Goal: Task Accomplishment & Management: Use online tool/utility

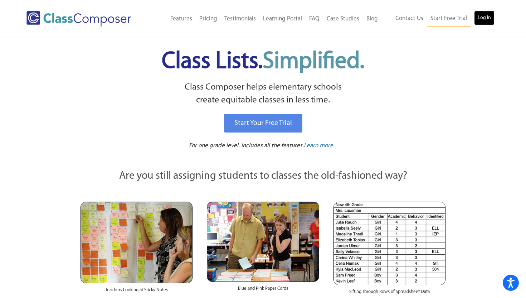
click at [479, 23] on link "Log In" at bounding box center [484, 18] width 20 height 14
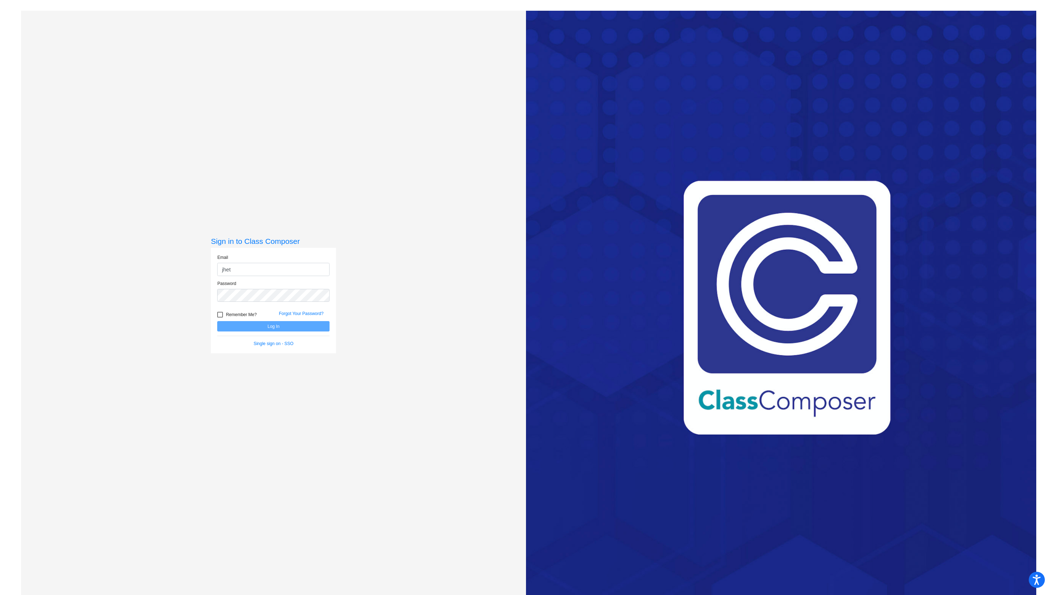
type input "[EMAIL_ADDRESS][DOMAIN_NAME]"
click at [280, 304] on div "Password" at bounding box center [273, 293] width 123 height 26
click at [217, 321] on button "Log In" at bounding box center [273, 326] width 112 height 10
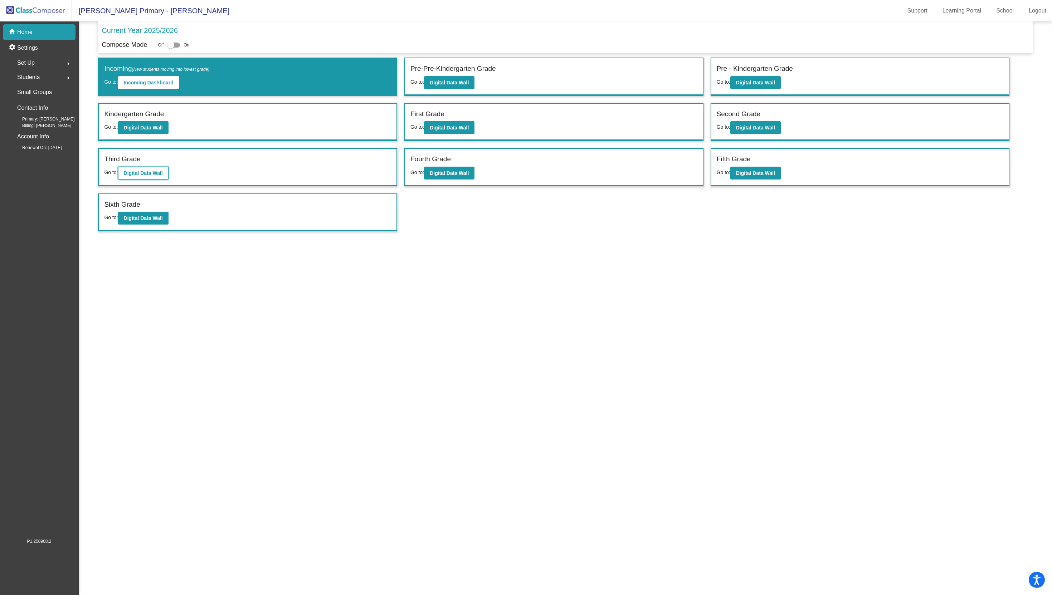
click at [133, 177] on button "Digital Data Wall" at bounding box center [143, 173] width 50 height 13
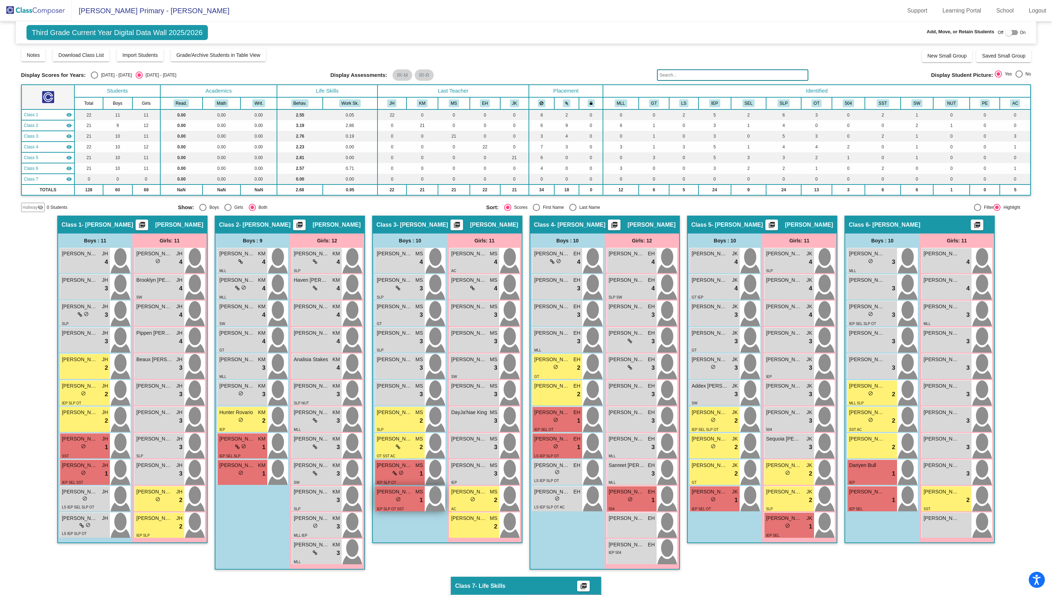
click at [412, 500] on div "lock do_not_disturb_alt 1" at bounding box center [400, 500] width 46 height 9
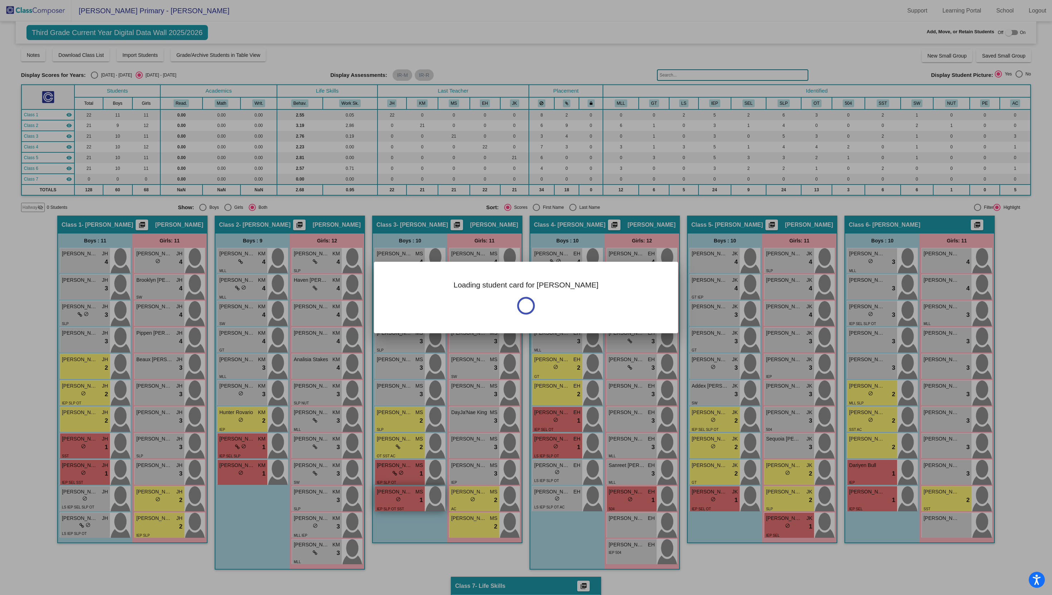
click at [412, 500] on div at bounding box center [526, 297] width 1052 height 595
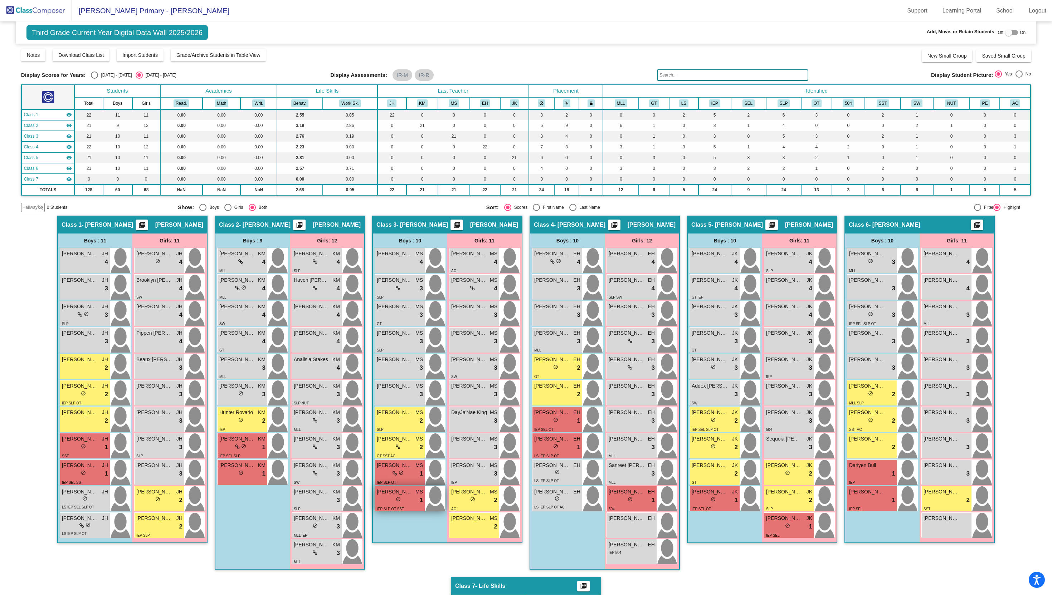
click at [412, 500] on div "lock do_not_disturb_alt 1" at bounding box center [400, 500] width 46 height 9
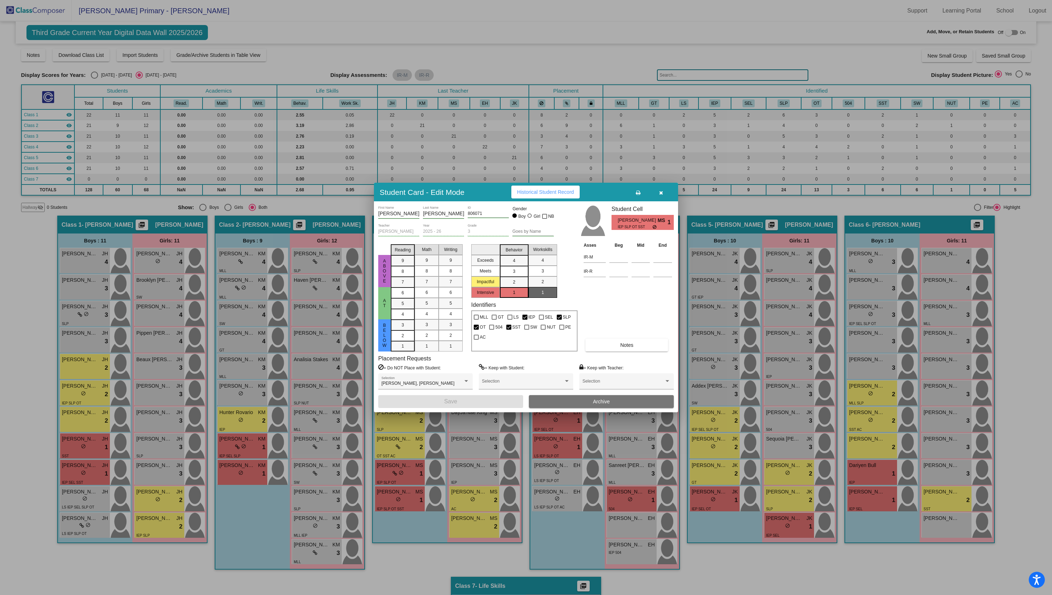
click at [537, 194] on span "Historical Student Record" at bounding box center [545, 192] width 57 height 6
click at [659, 194] on icon "button" at bounding box center [661, 192] width 4 height 5
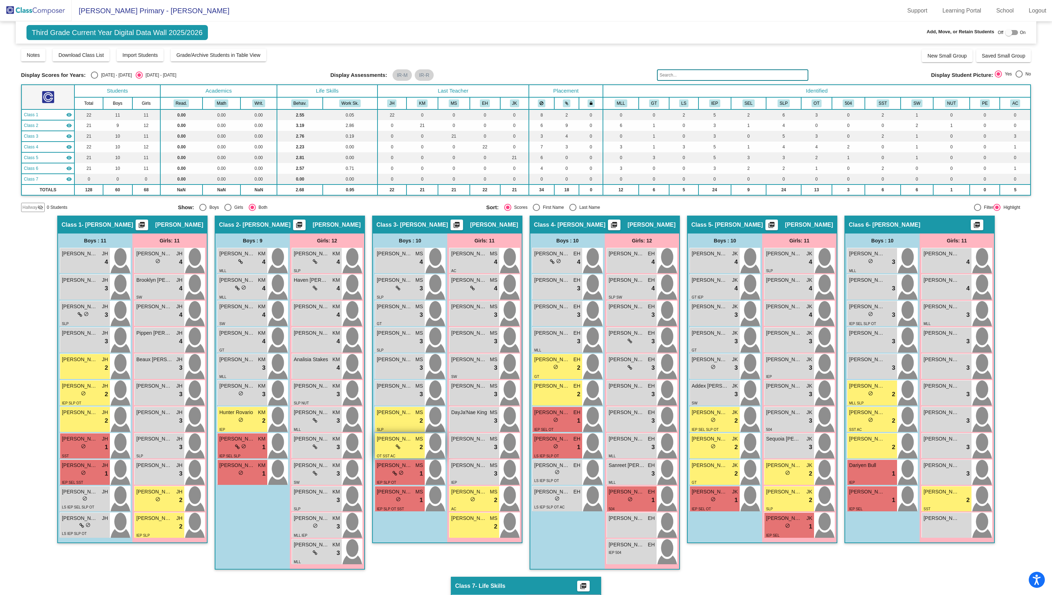
click at [407, 450] on div "lock do_not_disturb_alt 2" at bounding box center [400, 447] width 46 height 9
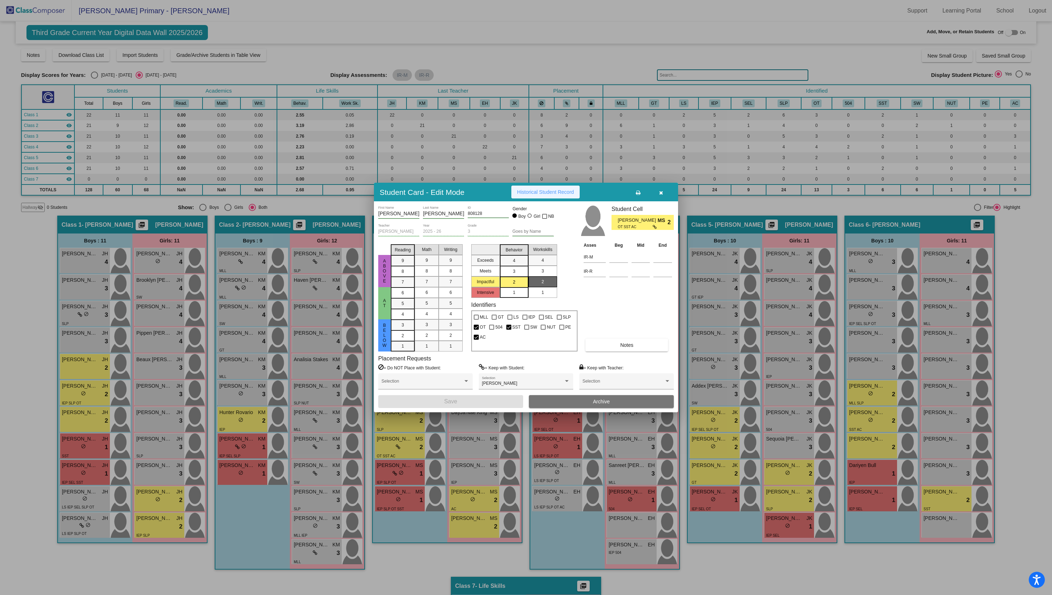
click at [555, 194] on span "Historical Student Record" at bounding box center [545, 192] width 57 height 6
click at [660, 192] on icon "button" at bounding box center [661, 192] width 4 height 5
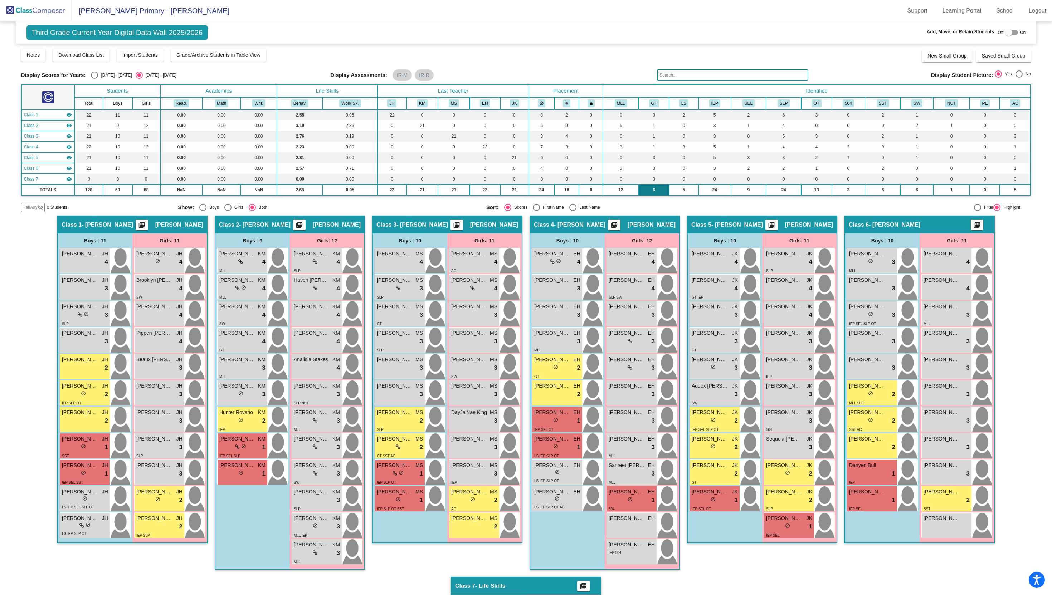
click at [660, 193] on td "6" at bounding box center [654, 190] width 30 height 11
click at [392, 423] on div "lock do_not_disturb_alt 2" at bounding box center [400, 420] width 46 height 9
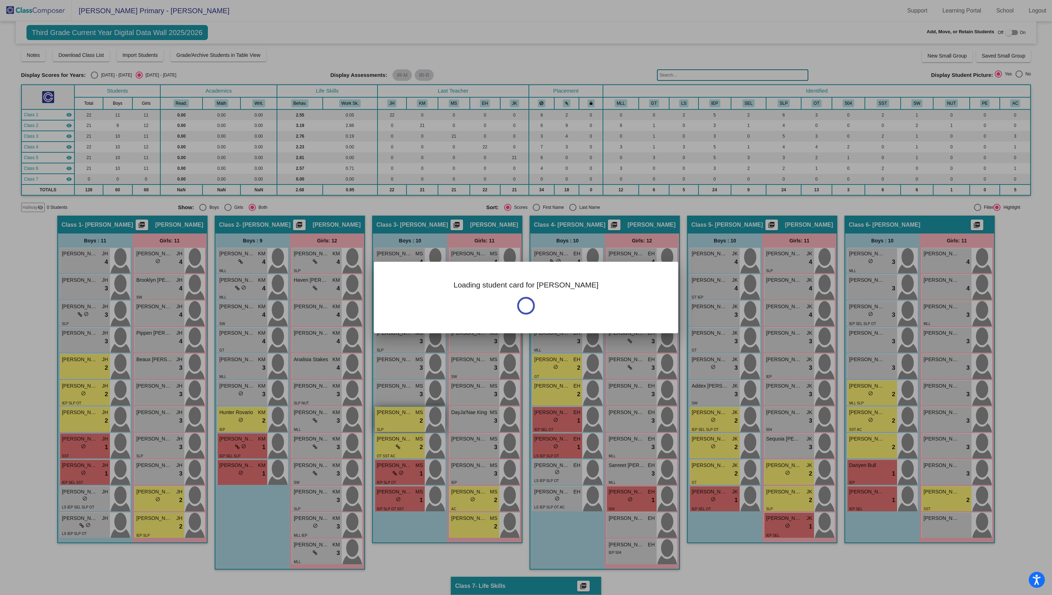
click at [392, 423] on div at bounding box center [526, 297] width 1052 height 595
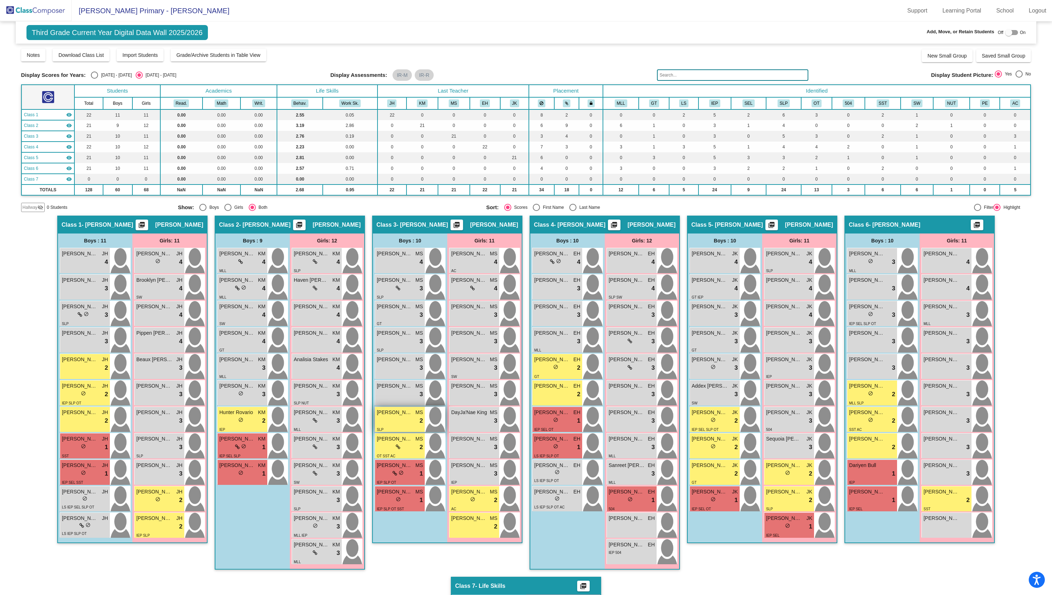
click at [392, 423] on div "lock do_not_disturb_alt 2" at bounding box center [400, 420] width 46 height 9
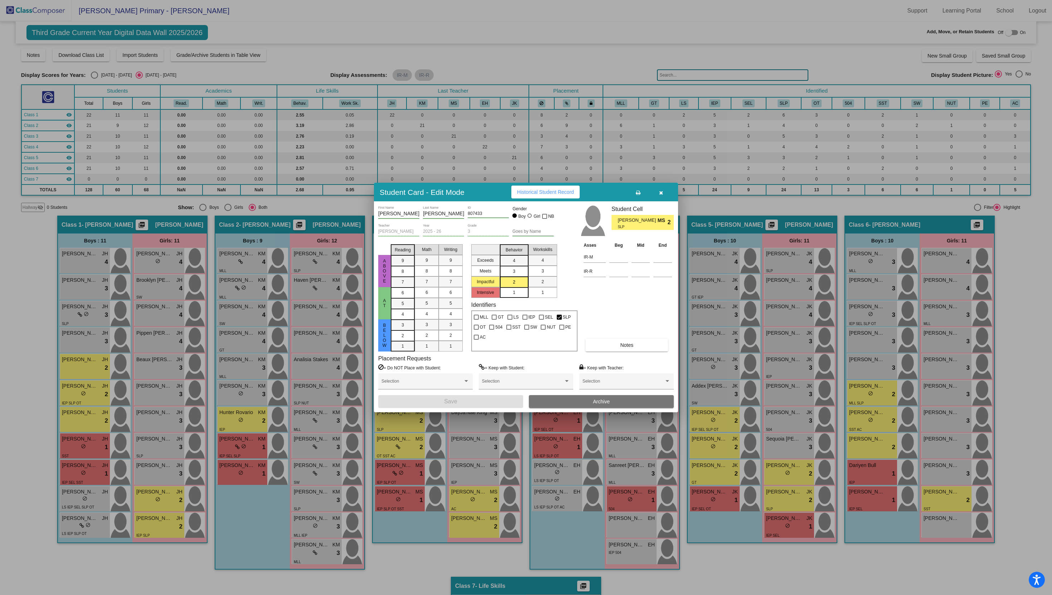
click at [539, 189] on span "Historical Student Record" at bounding box center [545, 192] width 57 height 6
click at [659, 196] on button "button" at bounding box center [660, 192] width 23 height 13
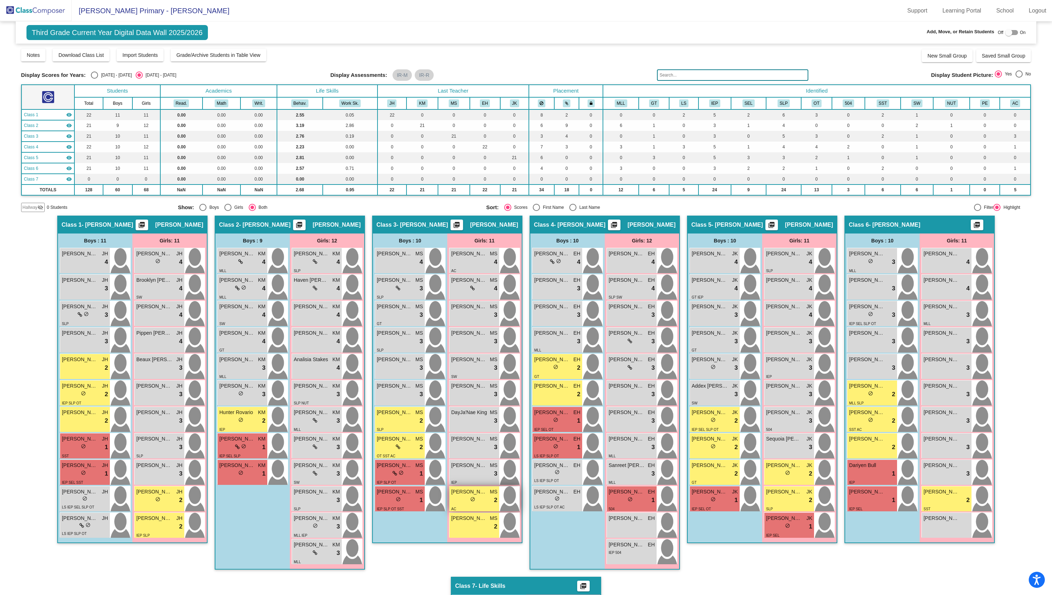
click at [484, 504] on div "lock do_not_disturb_alt 2" at bounding box center [474, 500] width 46 height 9
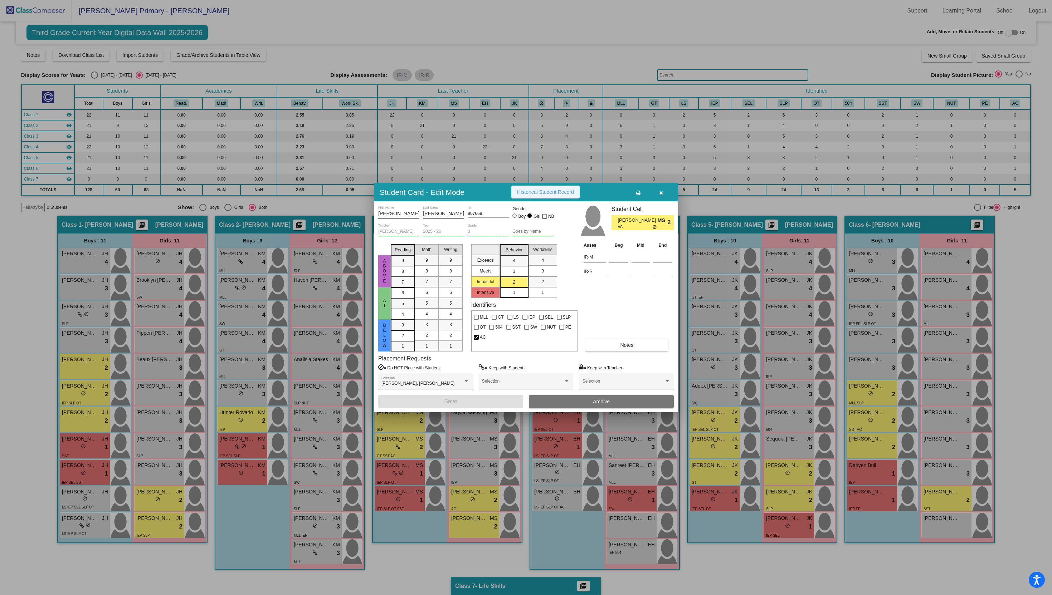
click at [532, 193] on span "Historical Student Record" at bounding box center [545, 192] width 57 height 6
click at [663, 194] on button "button" at bounding box center [660, 192] width 23 height 13
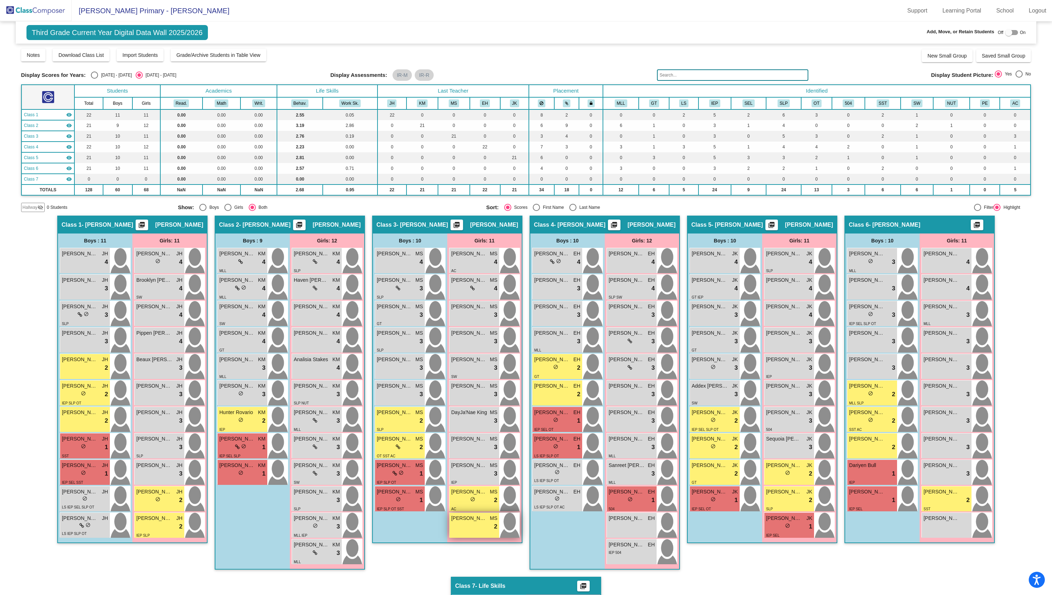
click at [468, 529] on div "lock do_not_disturb_alt 2" at bounding box center [474, 526] width 46 height 9
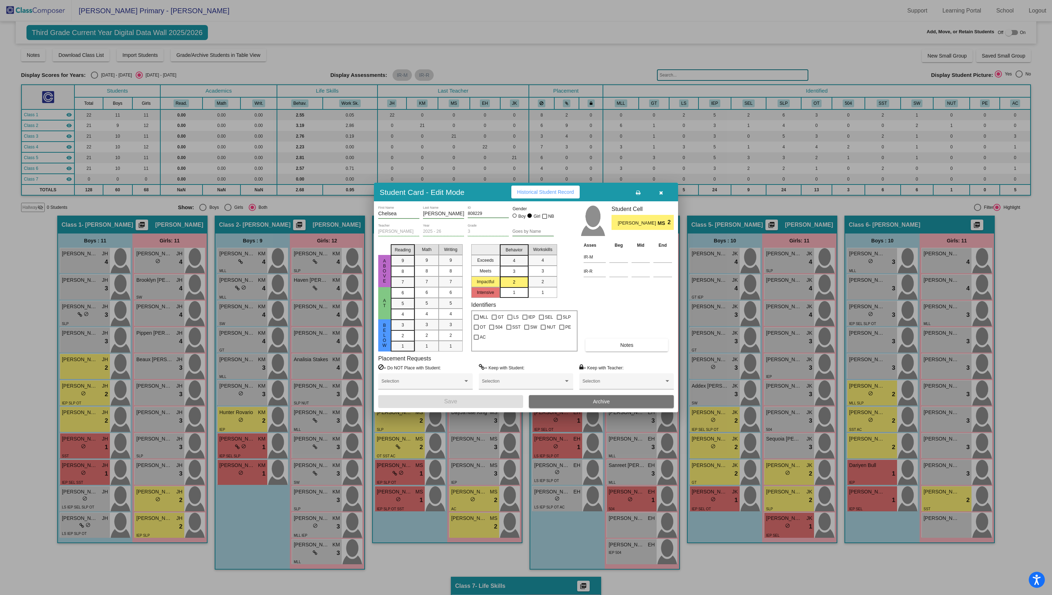
click at [553, 192] on span "Historical Student Record" at bounding box center [545, 192] width 57 height 6
click at [660, 195] on button "button" at bounding box center [660, 192] width 23 height 13
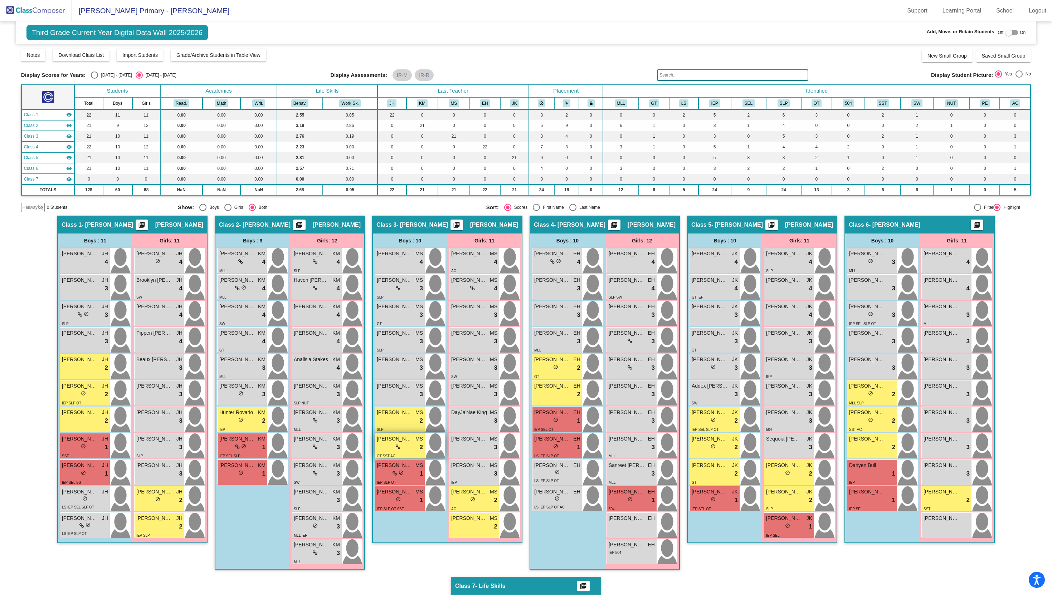
click at [398, 449] on icon at bounding box center [398, 447] width 5 height 5
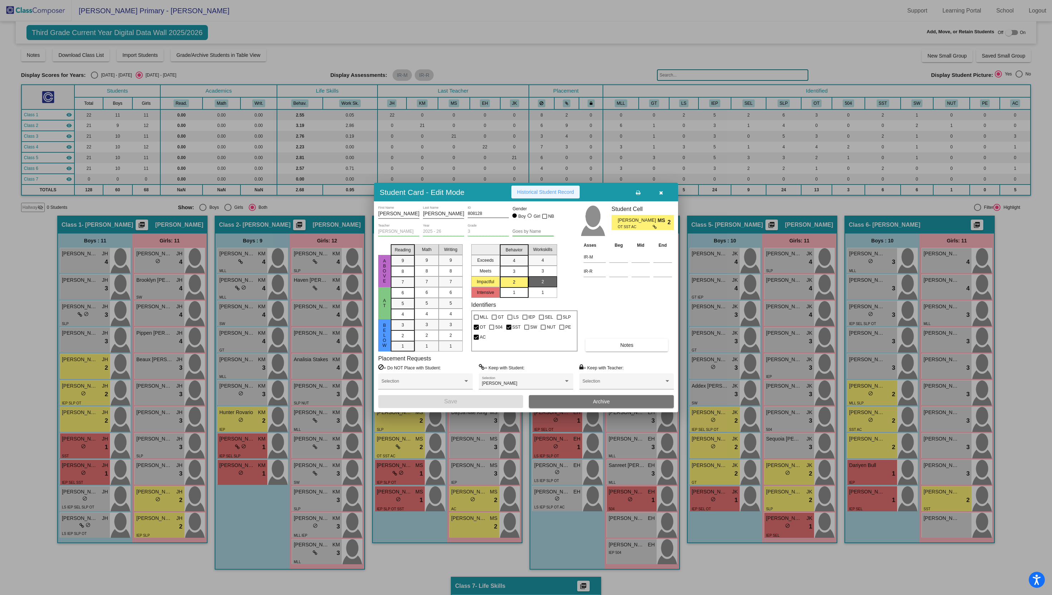
click at [534, 186] on button "Historical Student Record" at bounding box center [545, 192] width 68 height 13
click at [513, 272] on span "3" at bounding box center [514, 271] width 3 height 6
click at [471, 403] on button "Save" at bounding box center [450, 401] width 145 height 13
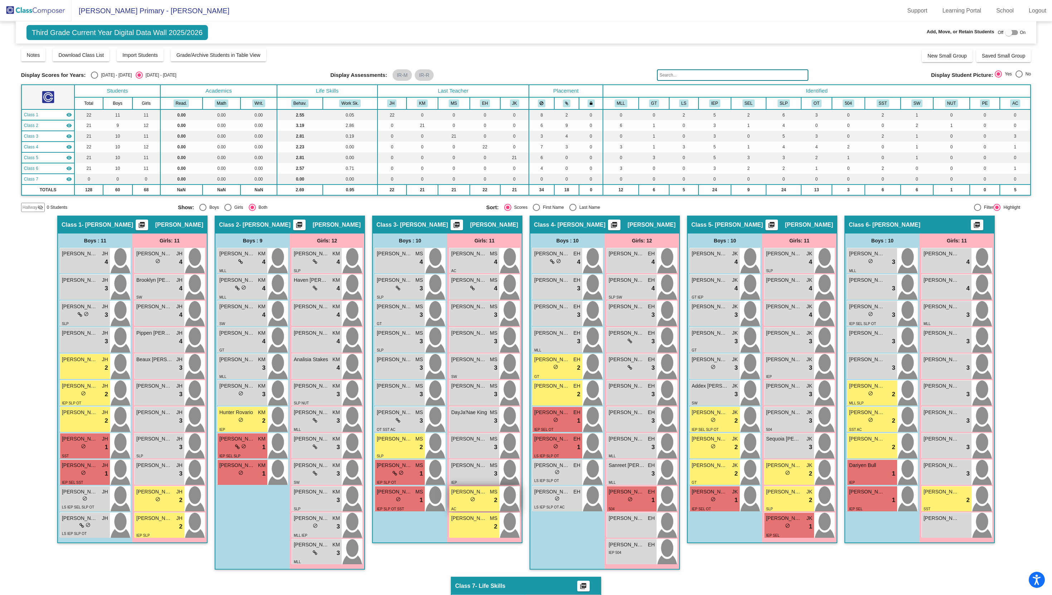
click at [480, 502] on div "lock do_not_disturb_alt 2" at bounding box center [474, 500] width 46 height 9
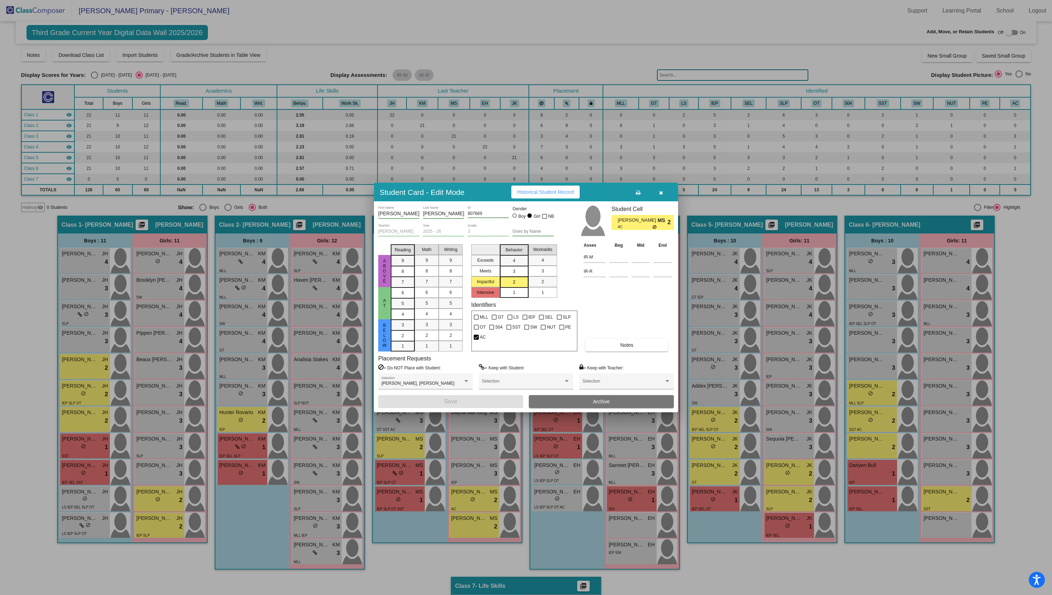
click at [553, 191] on span "Historical Student Record" at bounding box center [545, 192] width 57 height 6
click at [664, 196] on button "button" at bounding box center [660, 192] width 23 height 13
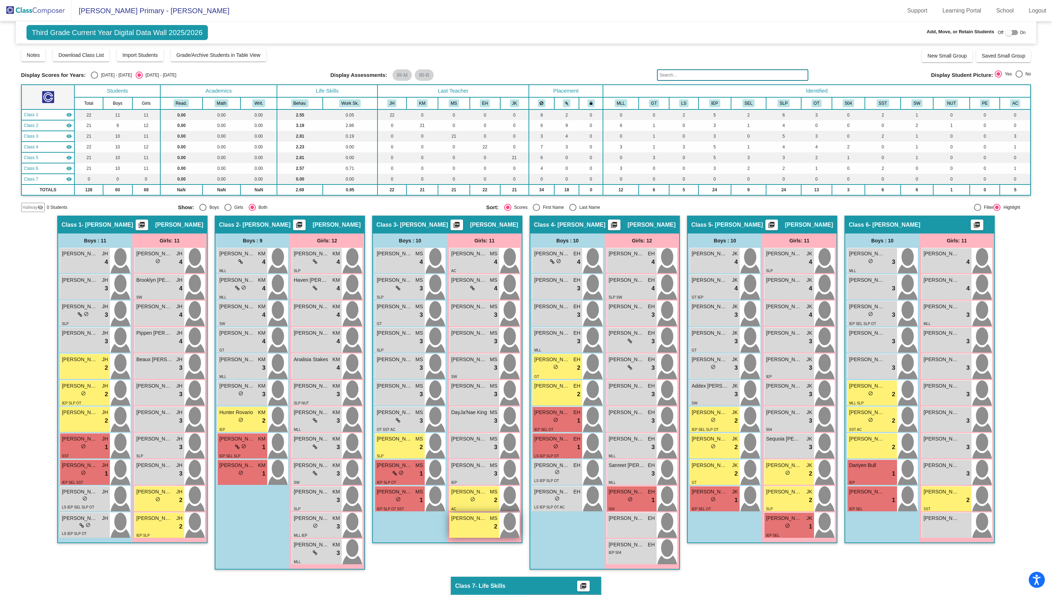
click at [478, 528] on div "lock do_not_disturb_alt 2" at bounding box center [474, 526] width 46 height 9
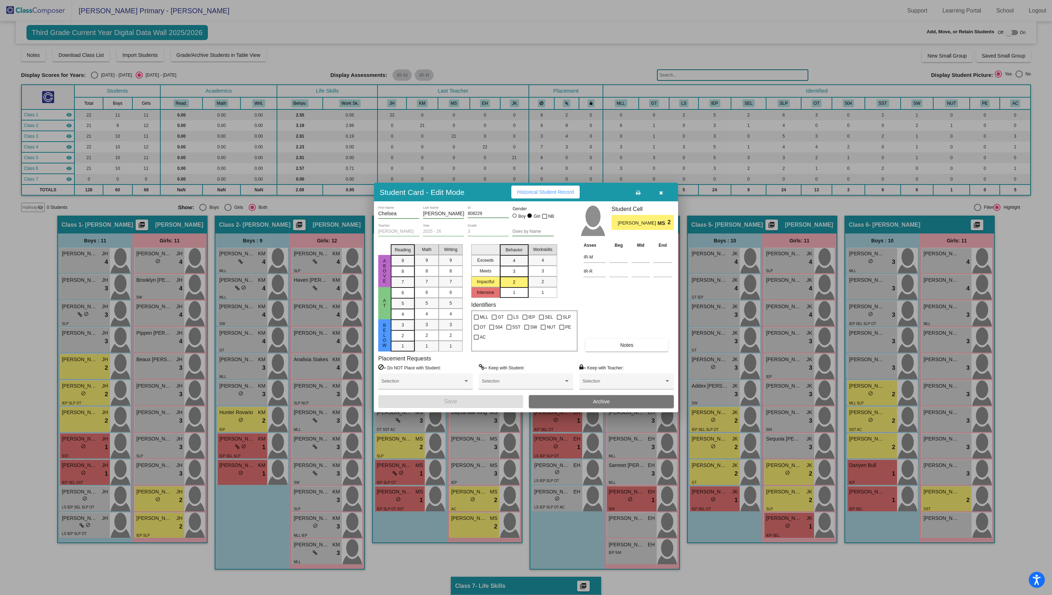
click at [538, 192] on span "Historical Student Record" at bounding box center [545, 192] width 57 height 6
click at [561, 186] on button "Historical Student Record" at bounding box center [545, 192] width 68 height 13
click at [514, 273] on span "3" at bounding box center [514, 271] width 3 height 6
click at [468, 404] on button "Save" at bounding box center [450, 401] width 145 height 13
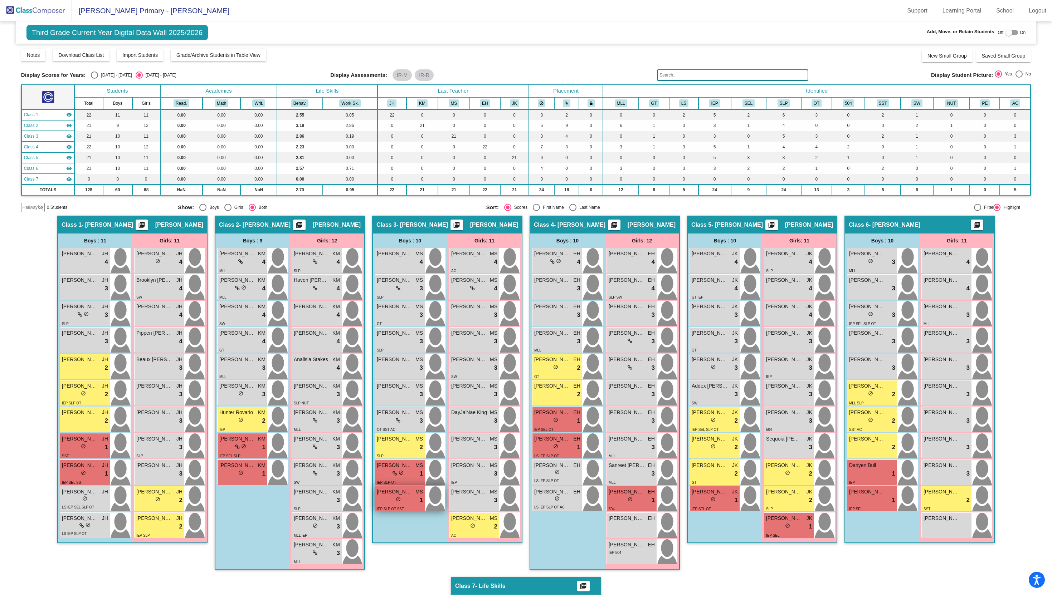
click at [409, 505] on div "IEP SLP OT SST" at bounding box center [400, 509] width 46 height 8
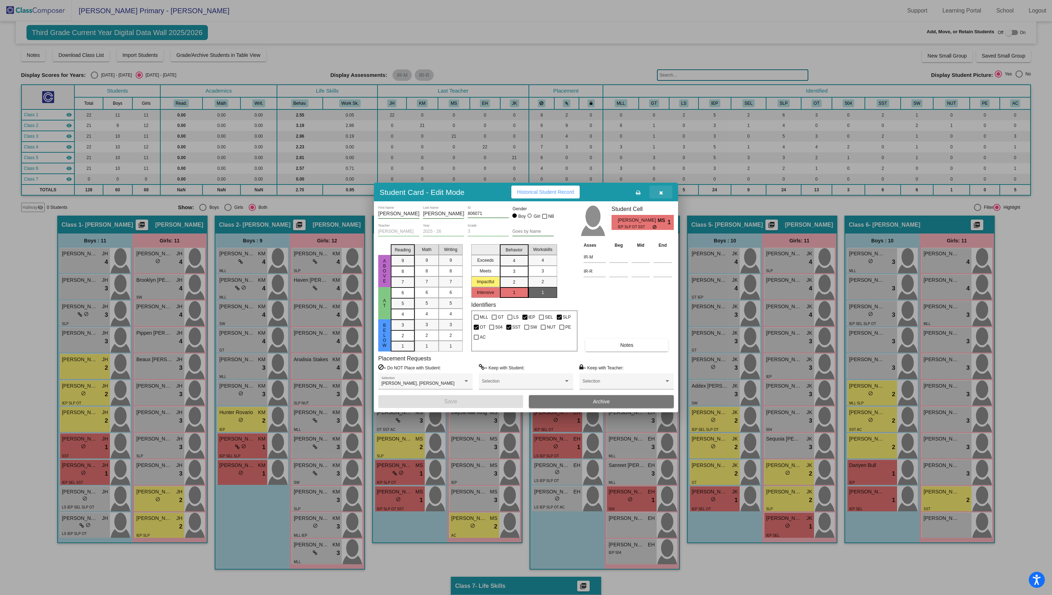
click at [662, 190] on icon "button" at bounding box center [661, 192] width 4 height 5
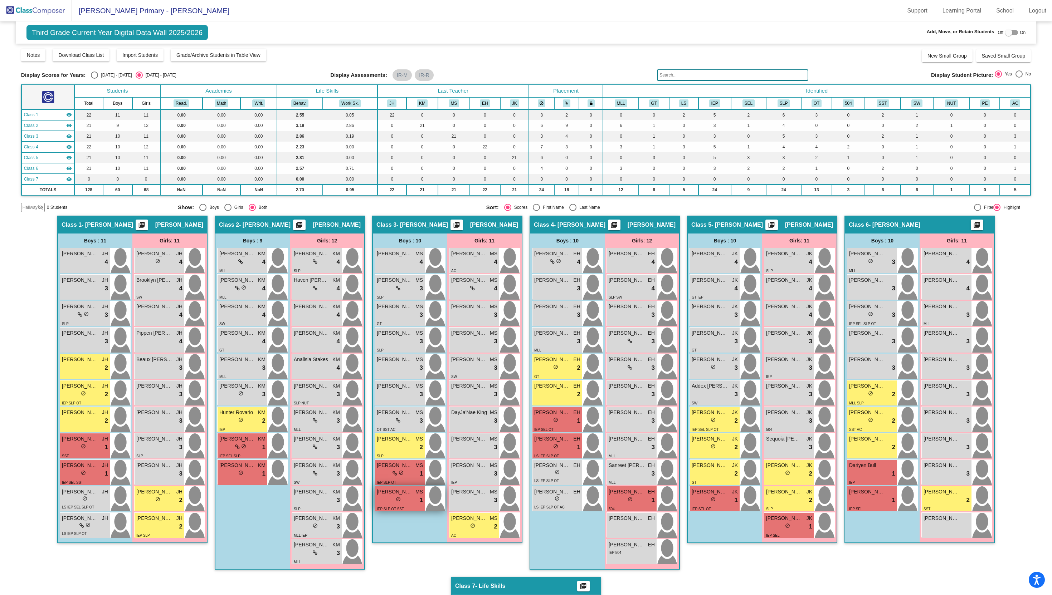
click at [411, 502] on div "lock do_not_disturb_alt 1" at bounding box center [400, 500] width 46 height 9
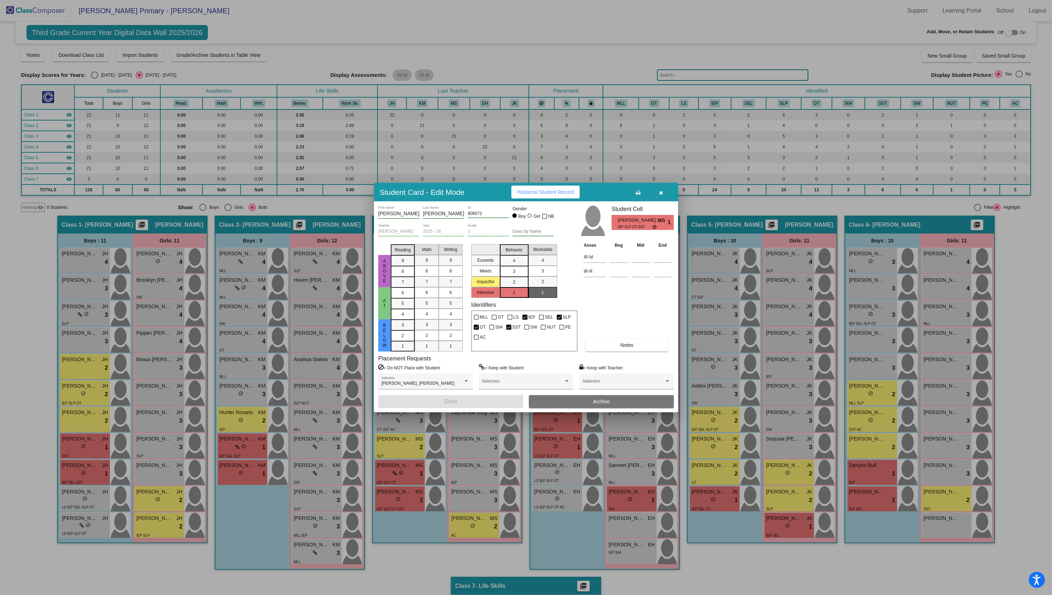
click at [660, 200] on div "Student Card - Edit Mode Historical Student Record" at bounding box center [526, 192] width 304 height 19
click at [660, 196] on button "button" at bounding box center [660, 192] width 23 height 13
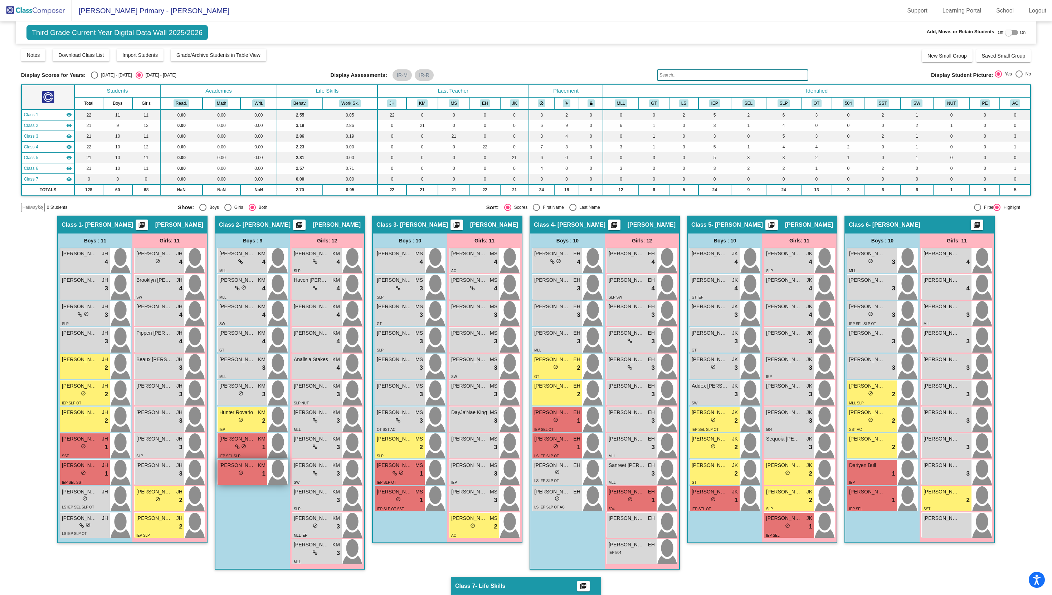
click at [225, 480] on div "Carson Lucero KM lock do_not_disturb_alt 1" at bounding box center [242, 472] width 50 height 25
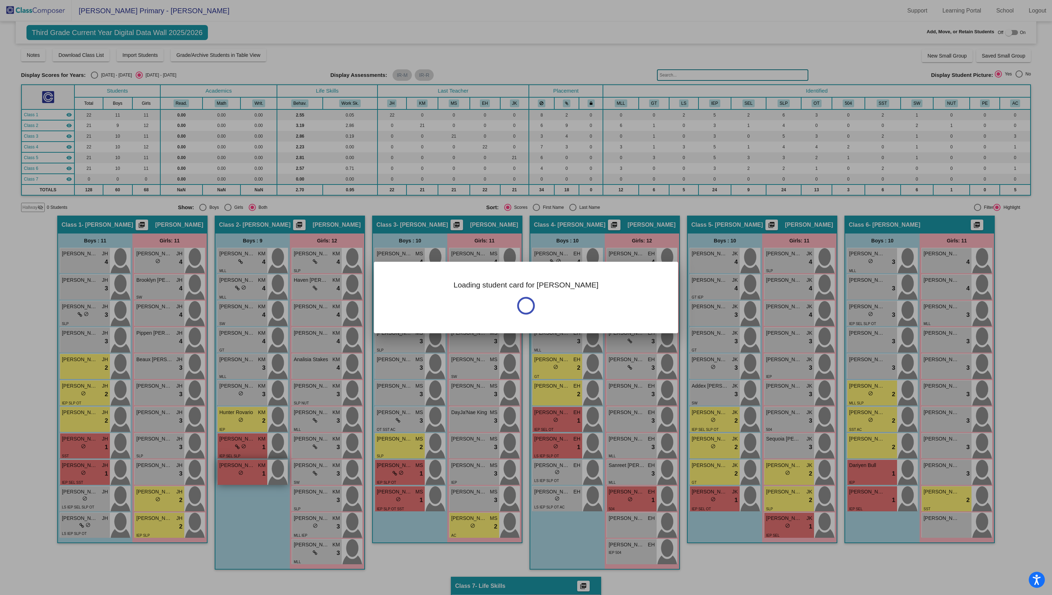
click at [225, 480] on div at bounding box center [526, 297] width 1052 height 595
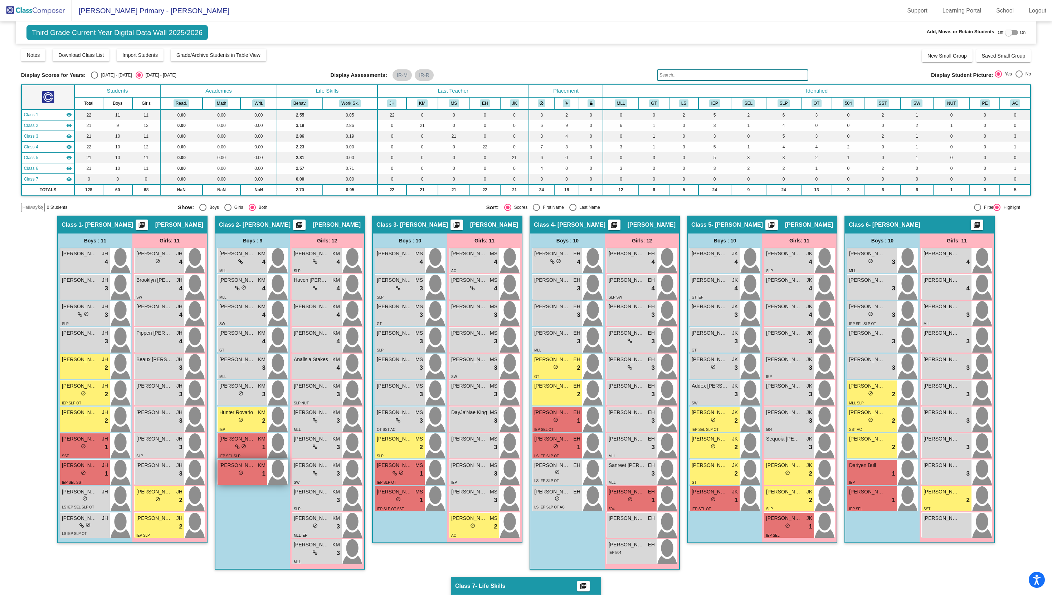
click at [225, 480] on div "Carson Lucero KM lock do_not_disturb_alt 1" at bounding box center [242, 472] width 50 height 25
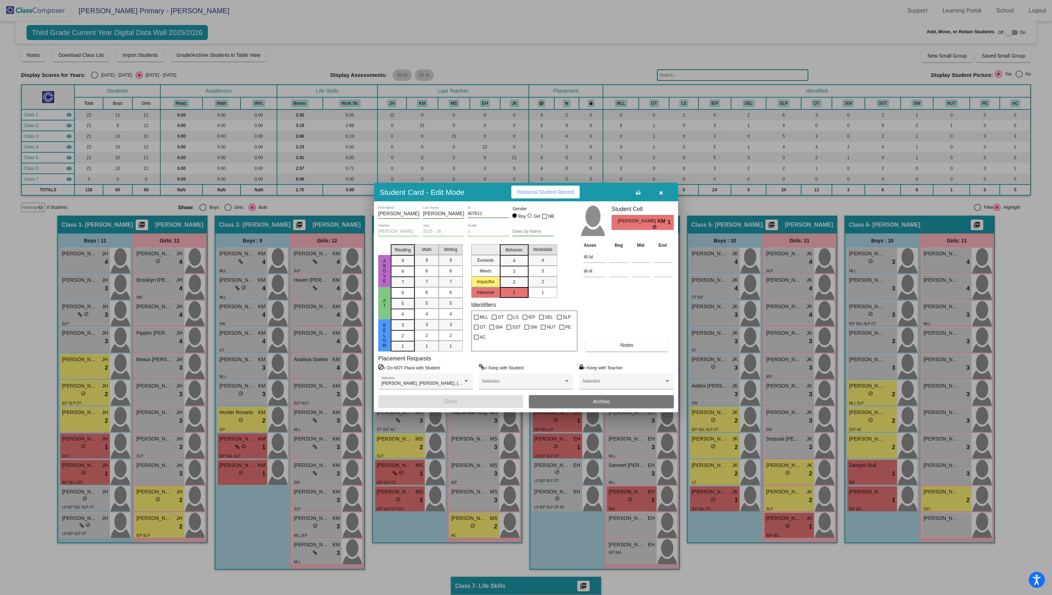
click at [659, 193] on icon "button" at bounding box center [661, 192] width 4 height 5
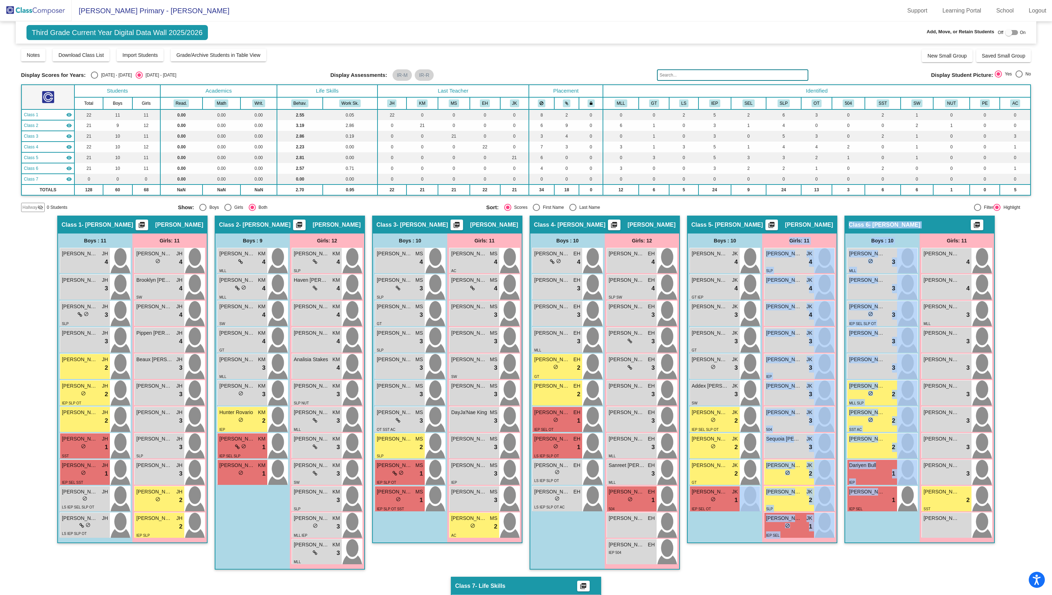
drag, startPoint x: 871, startPoint y: 498, endPoint x: 760, endPoint y: 569, distance: 132.1
click at [725, 567] on div "Hallway - Hallway Class picture_as_pdf Add Student First Name Last Name Student…" at bounding box center [525, 454] width 1009 height 476
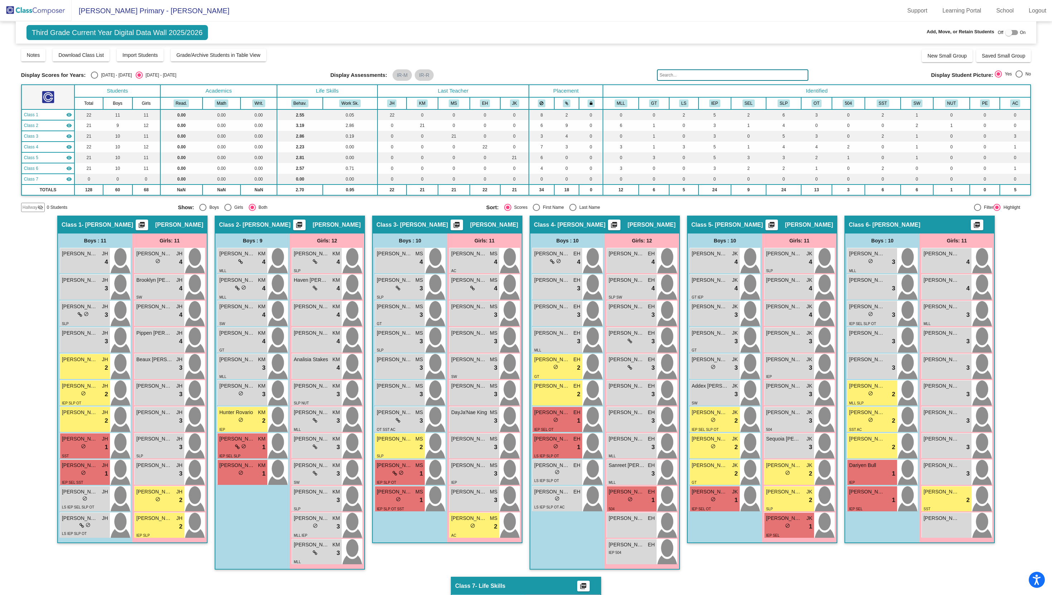
click at [854, 578] on div "Hallway - Hallway Class picture_as_pdf Add Student First Name Last Name Student…" at bounding box center [525, 454] width 1009 height 476
click at [1006, 34] on div at bounding box center [1008, 32] width 7 height 7
checkbox input "true"
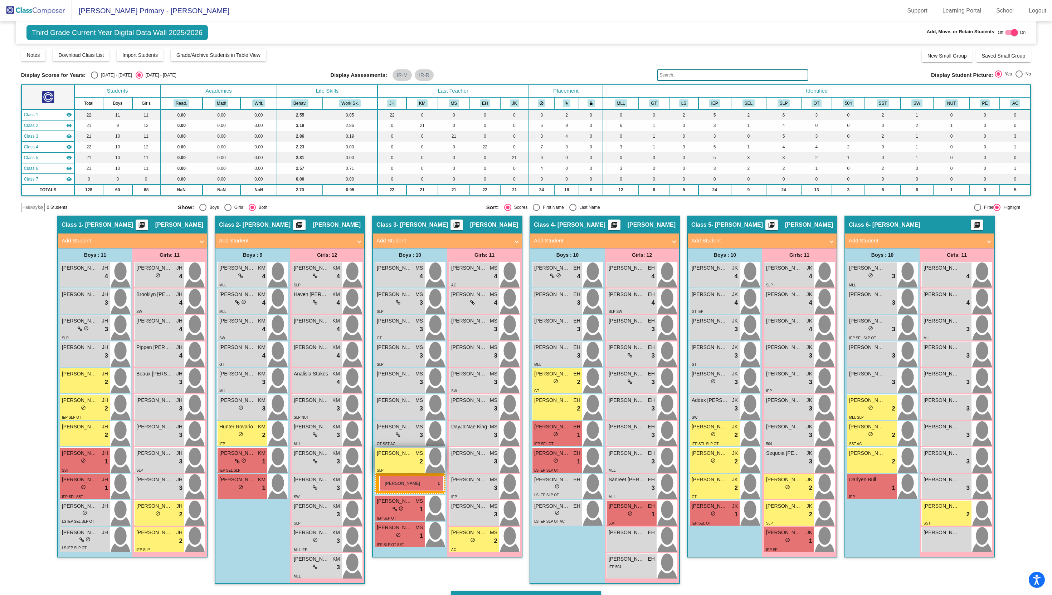
drag, startPoint x: 870, startPoint y: 514, endPoint x: 379, endPoint y: 471, distance: 493.4
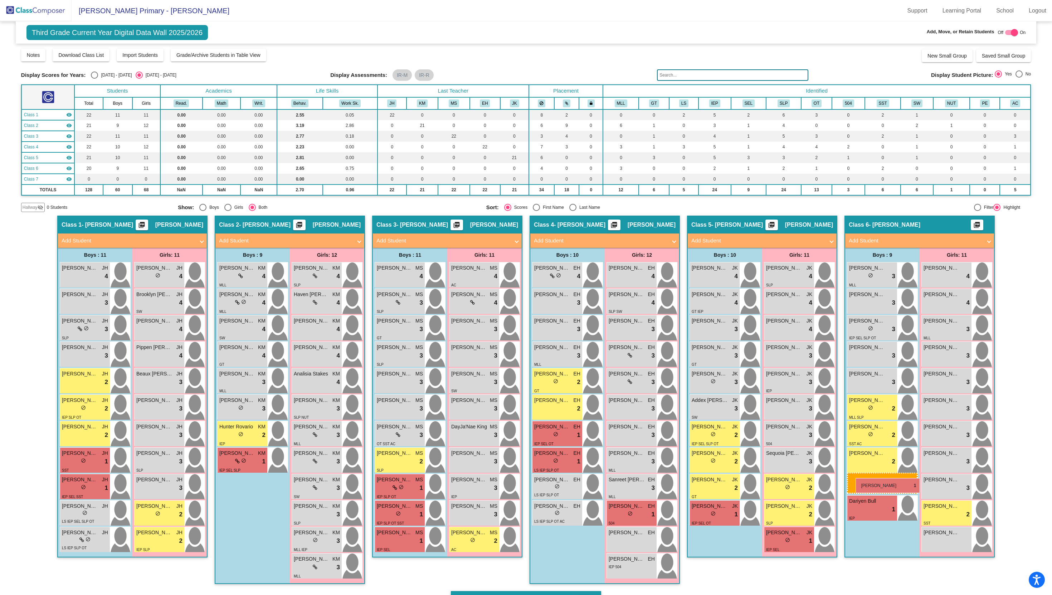
drag, startPoint x: 225, startPoint y: 484, endPoint x: 855, endPoint y: 476, distance: 629.6
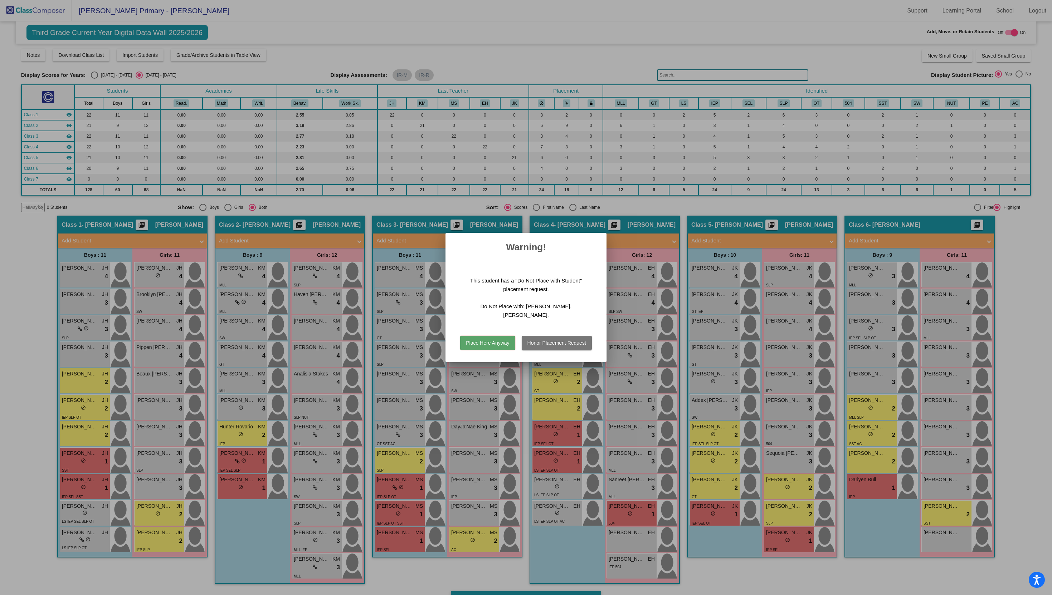
click at [492, 337] on button "Place Here Anyway" at bounding box center [487, 343] width 55 height 14
